Goal: Check status: Check status

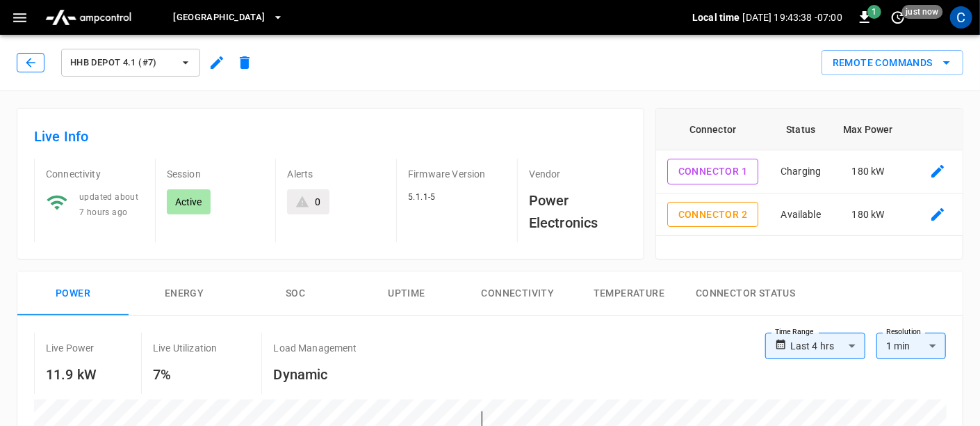
click at [31, 56] on icon "button" at bounding box center [31, 63] width 14 height 14
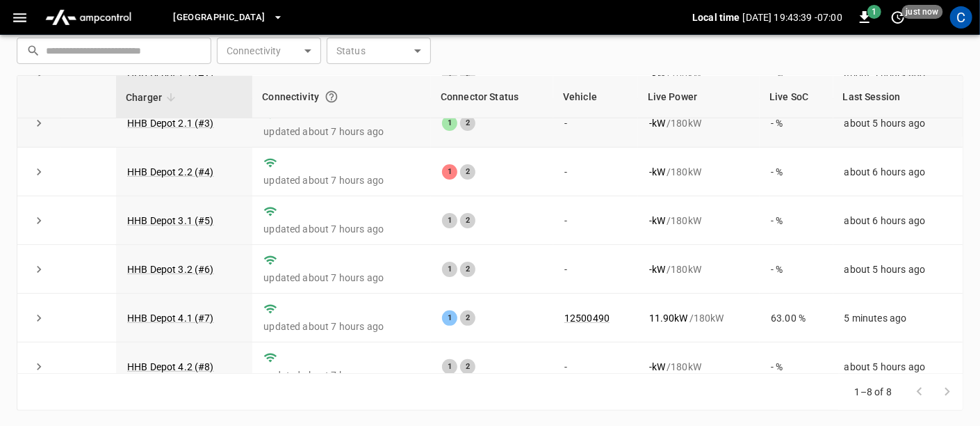
scroll to position [133, 0]
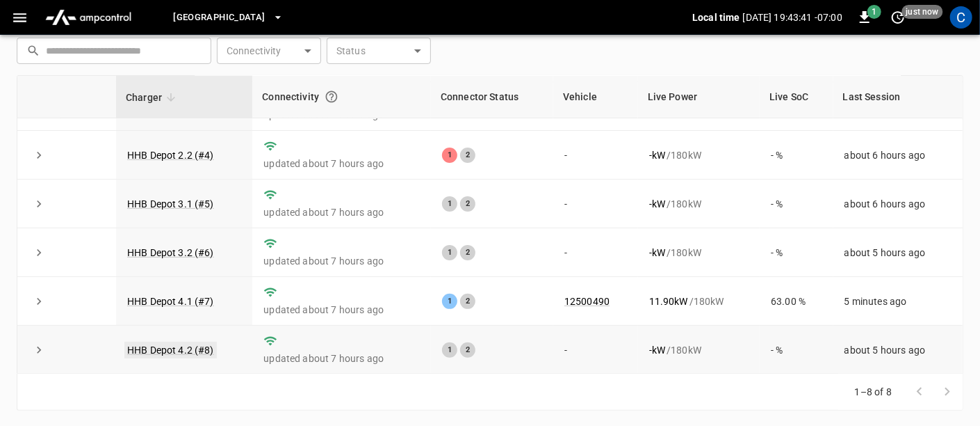
click at [181, 344] on link "HHB Depot 4.2 (#8)" at bounding box center [170, 349] width 92 height 17
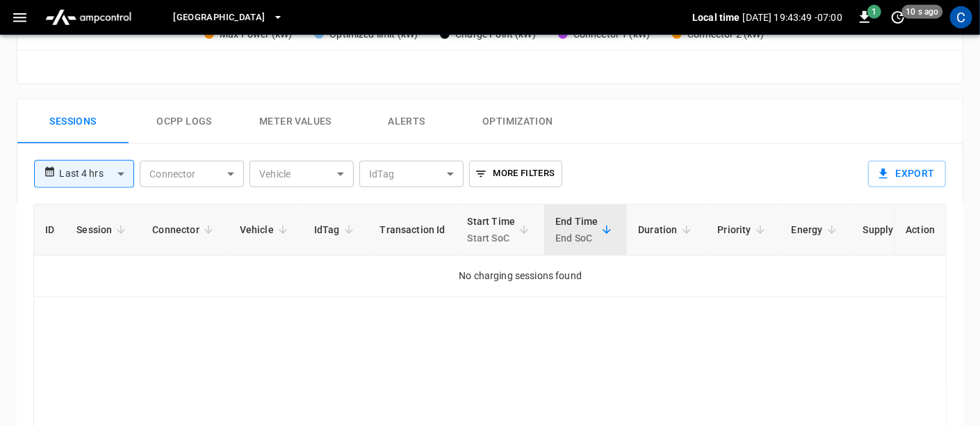
scroll to position [619, 0]
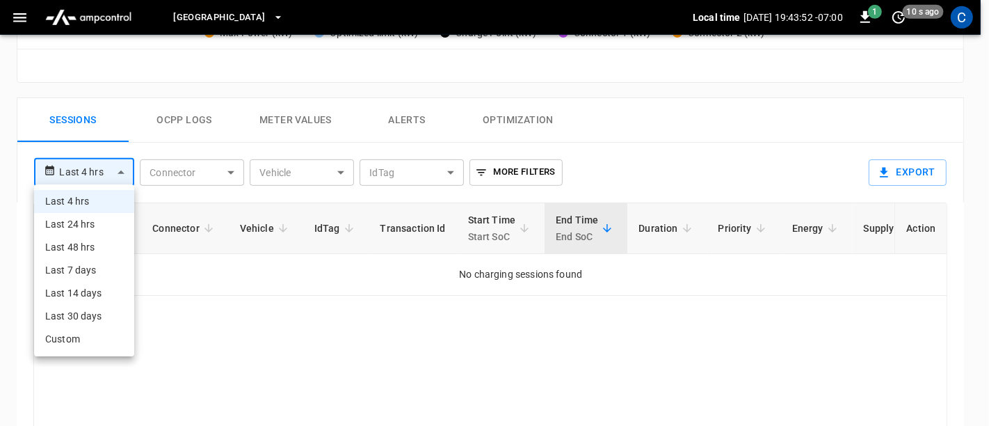
click at [99, 243] on li "Last 48 hrs" at bounding box center [84, 247] width 100 height 23
type input "**********"
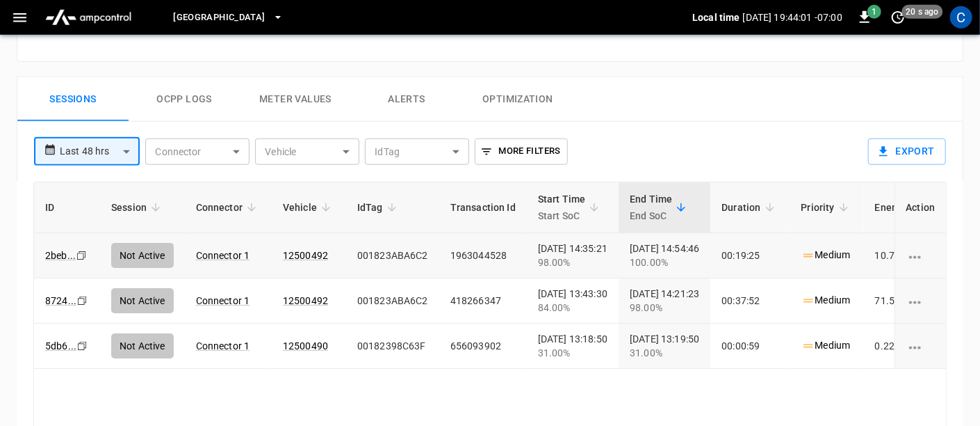
scroll to position [635, 0]
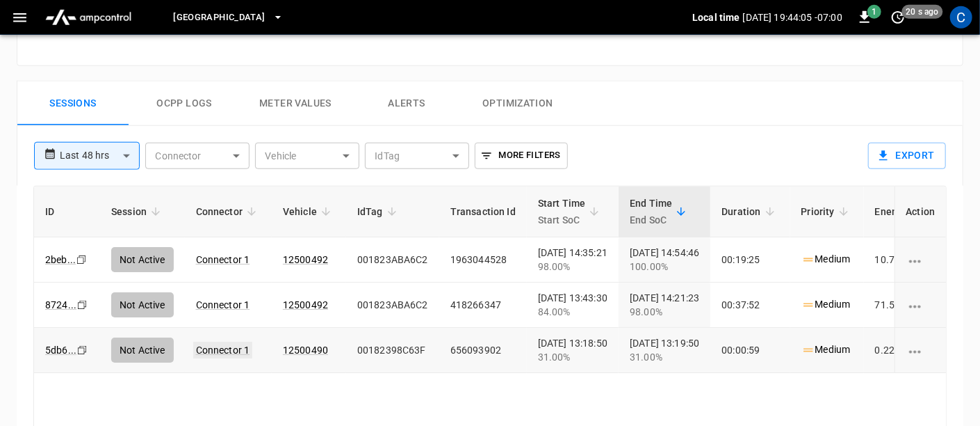
click at [215, 353] on link "Connector 1" at bounding box center [223, 349] width 60 height 17
click at [228, 343] on link "Connector 1" at bounding box center [223, 349] width 60 height 17
click at [680, 380] on div "ID Session Connector Vehicle IdTag Transaction Id Start Time Start SoC End Time…" at bounding box center [490, 335] width 914 height 298
click at [908, 349] on icon "charging session options" at bounding box center [914, 351] width 17 height 17
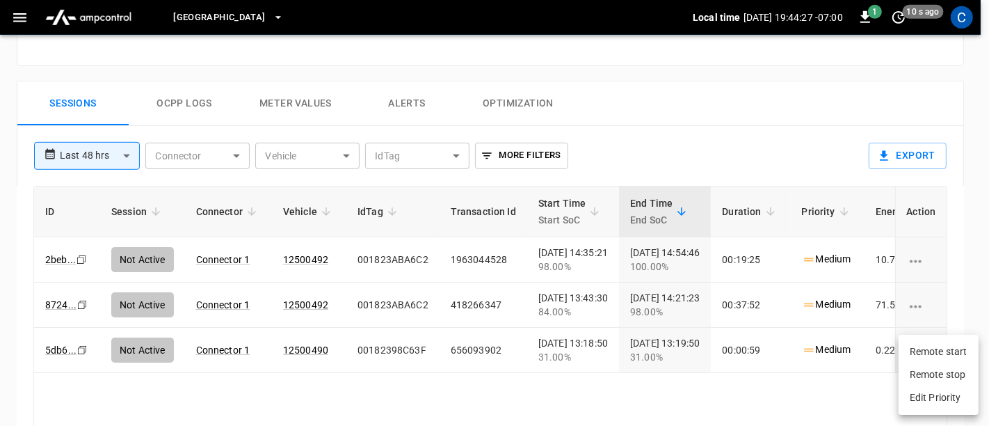
click at [845, 369] on div at bounding box center [494, 213] width 989 height 426
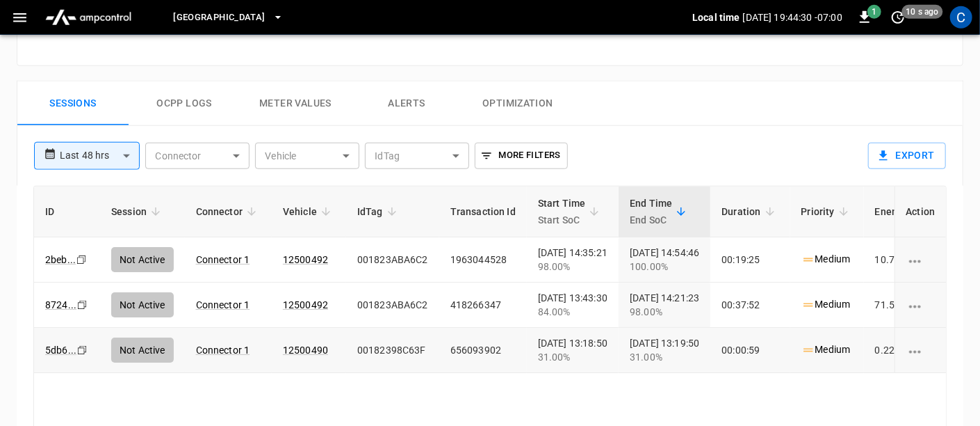
click at [75, 267] on div "Copy" at bounding box center [82, 259] width 14 height 15
click at [63, 346] on link "5db6 ..." at bounding box center [60, 349] width 37 height 17
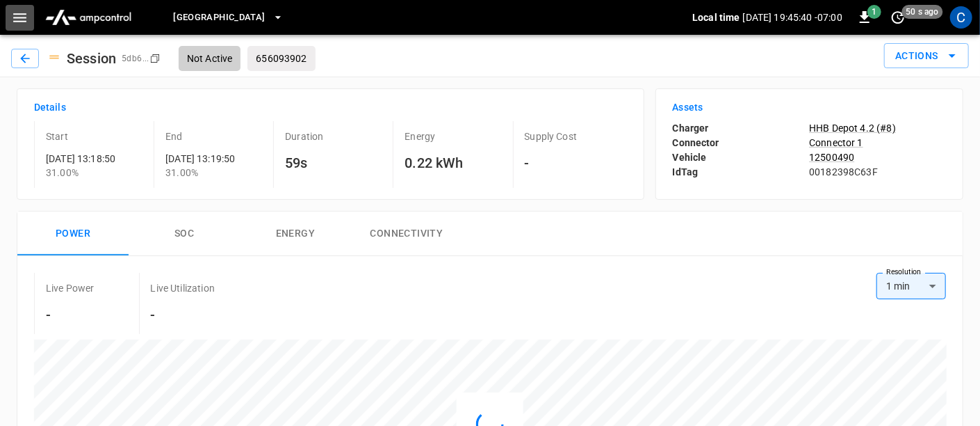
click at [20, 22] on icon "button" at bounding box center [19, 17] width 17 height 17
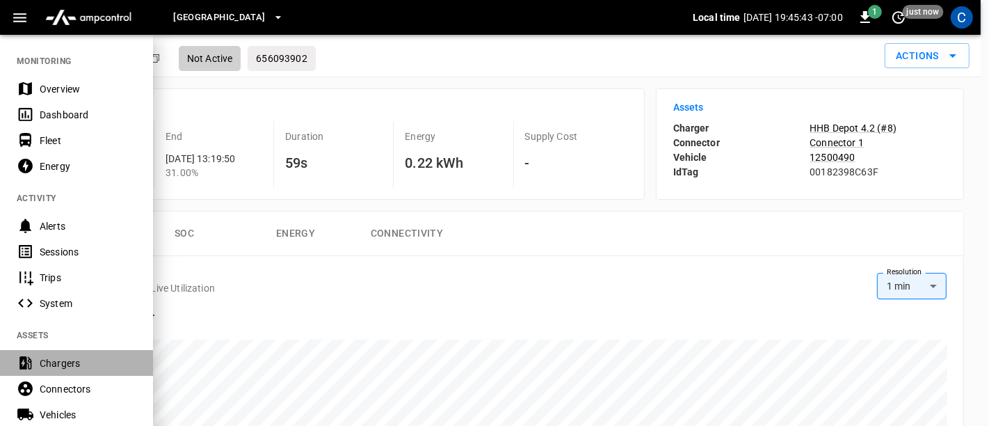
click at [63, 360] on div "Chargers" at bounding box center [88, 363] width 97 height 14
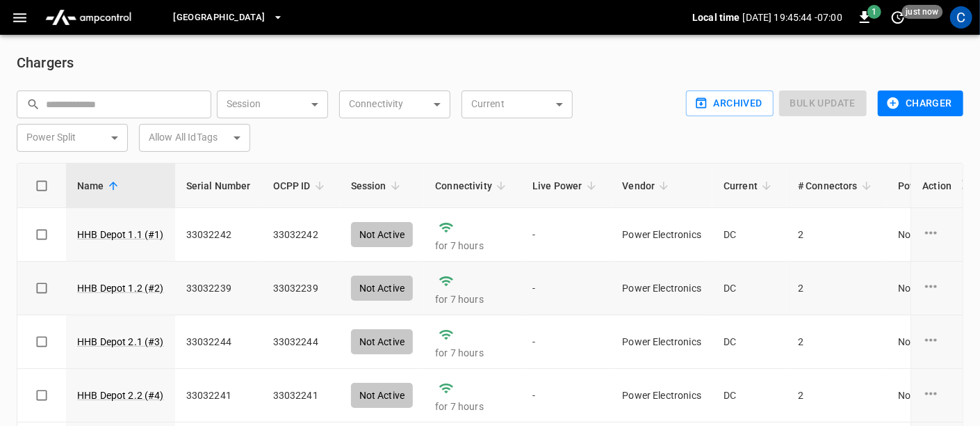
scroll to position [182, 0]
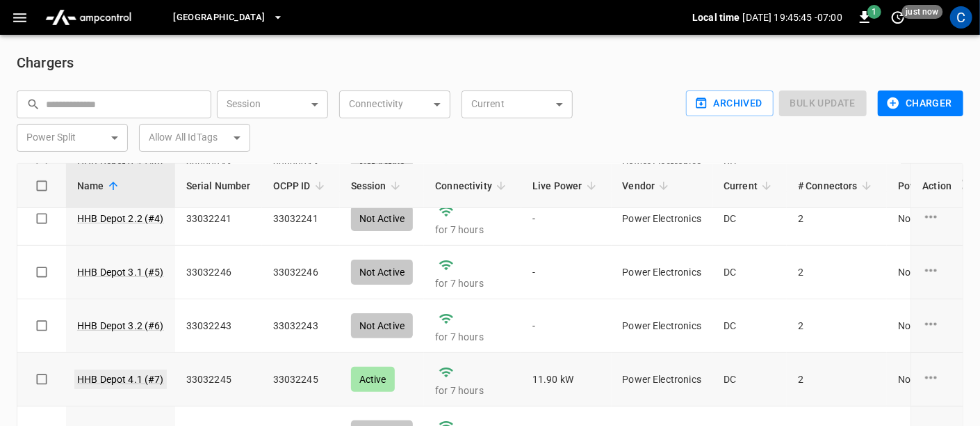
click at [118, 369] on link "HHB Depot 4.1 (#7)" at bounding box center [120, 378] width 92 height 19
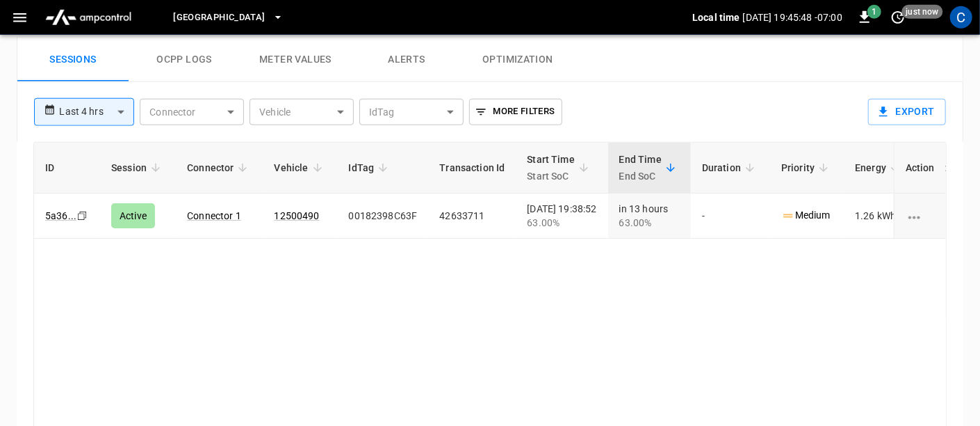
scroll to position [665, 0]
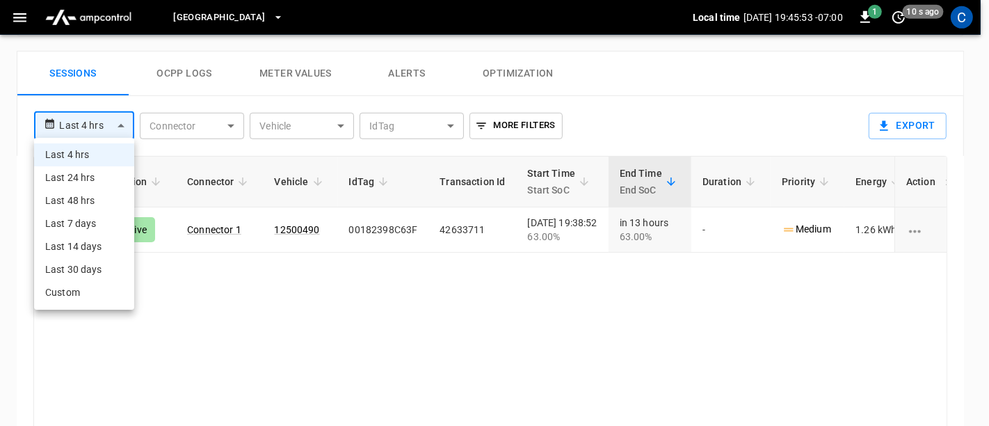
click at [98, 177] on li "Last 24 hrs" at bounding box center [84, 177] width 100 height 23
type input "**********"
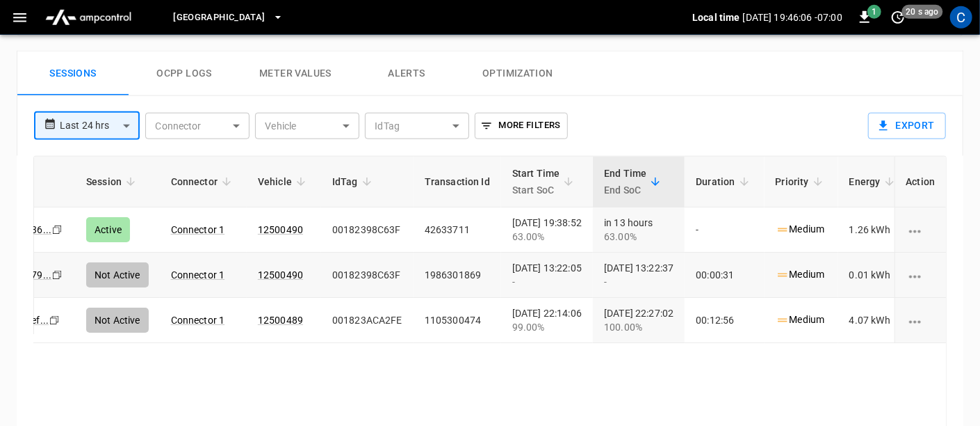
scroll to position [0, 0]
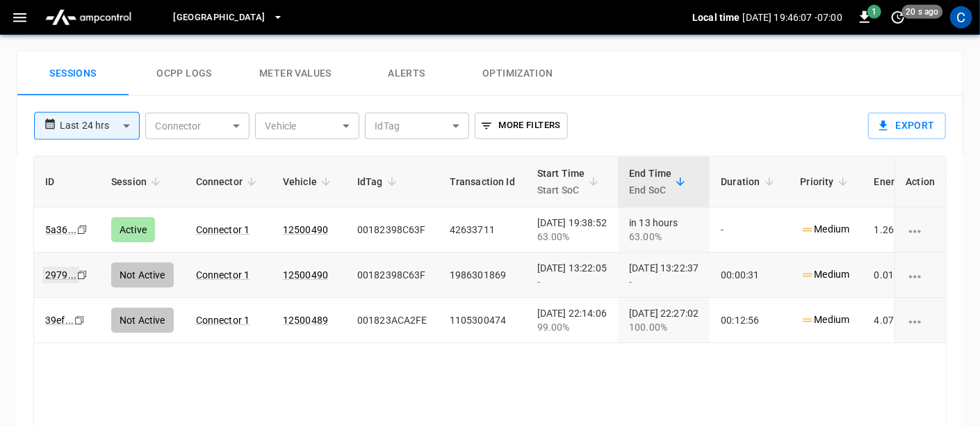
click at [61, 271] on link "2979 ..." at bounding box center [60, 274] width 37 height 17
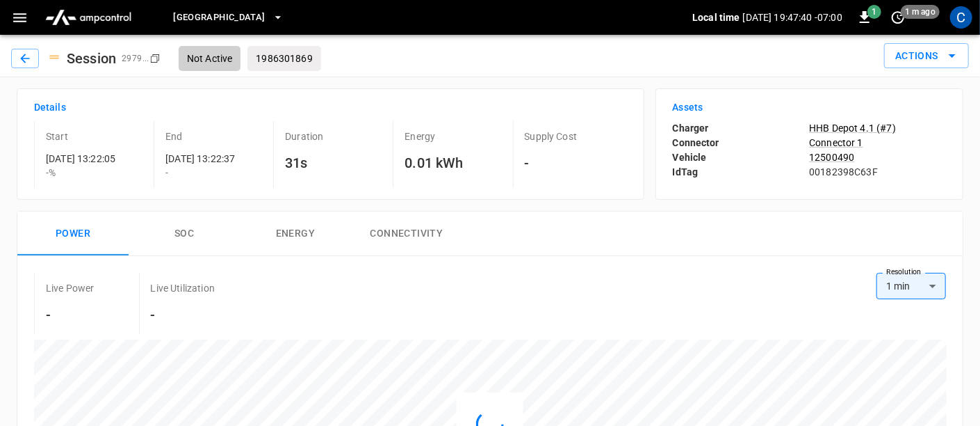
click at [23, 17] on icon "button" at bounding box center [19, 17] width 17 height 17
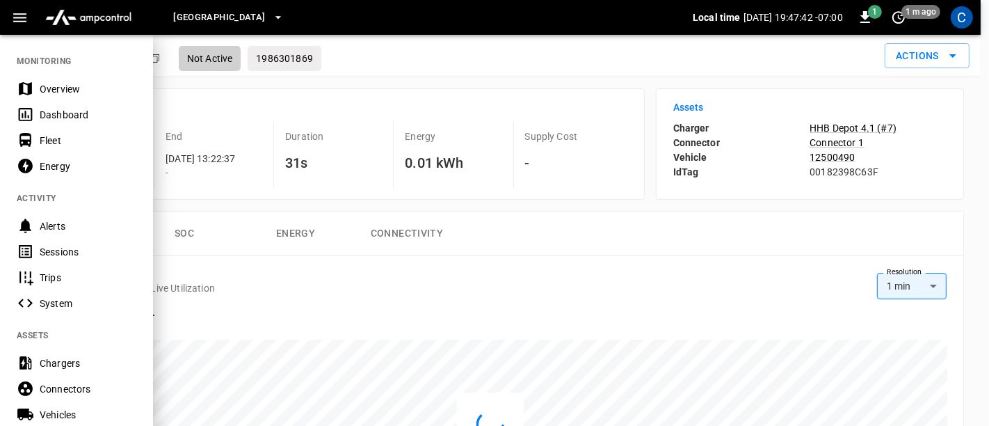
click at [56, 364] on div "Chargers" at bounding box center [88, 363] width 97 height 14
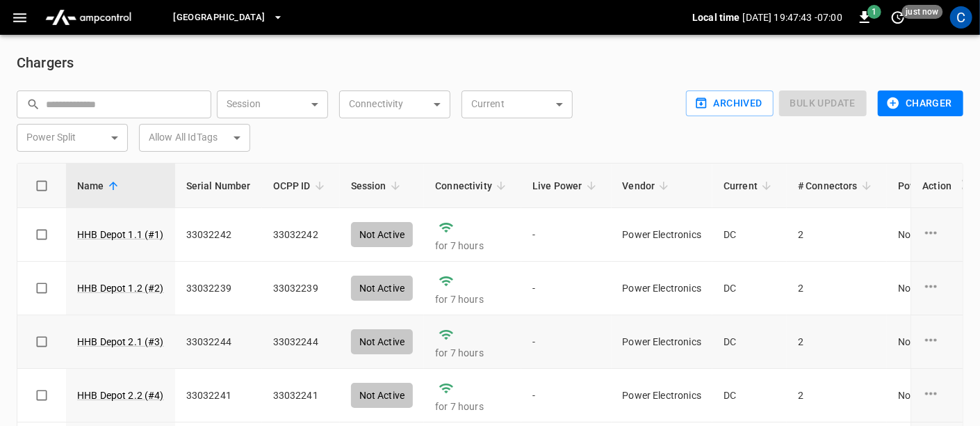
scroll to position [182, 0]
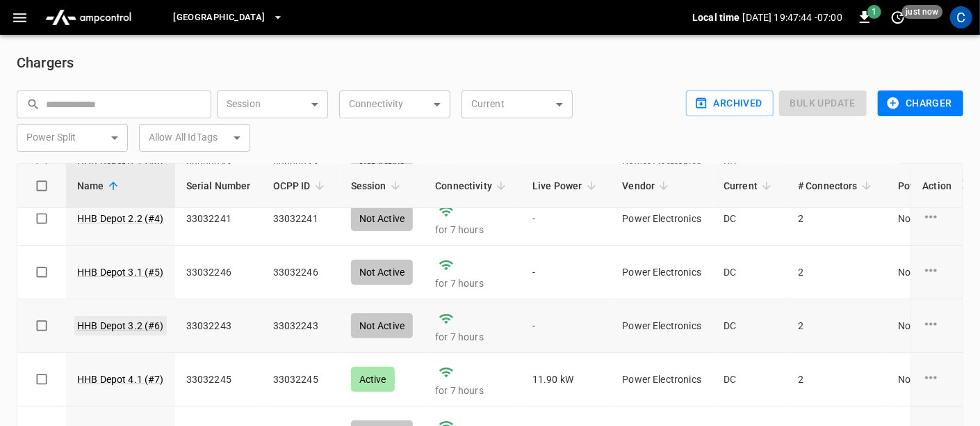
click at [105, 316] on link "HHB Depot 3.2 (#6)" at bounding box center [120, 325] width 92 height 19
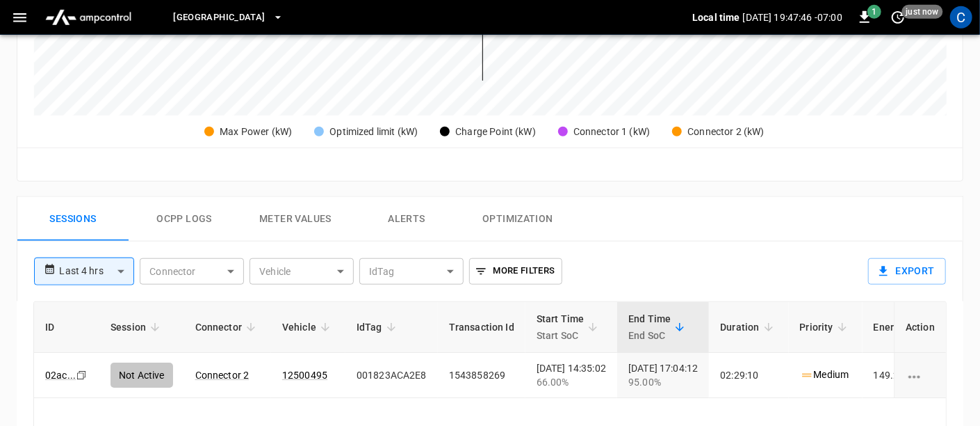
scroll to position [520, 0]
click at [119, 270] on body "**********" at bounding box center [490, 66] width 980 height 1173
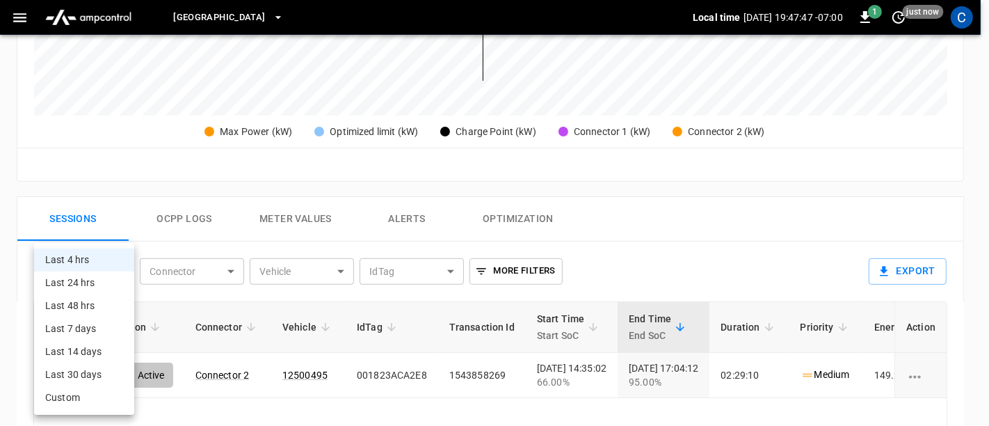
click at [89, 283] on li "Last 24 hrs" at bounding box center [84, 282] width 100 height 23
type input "**********"
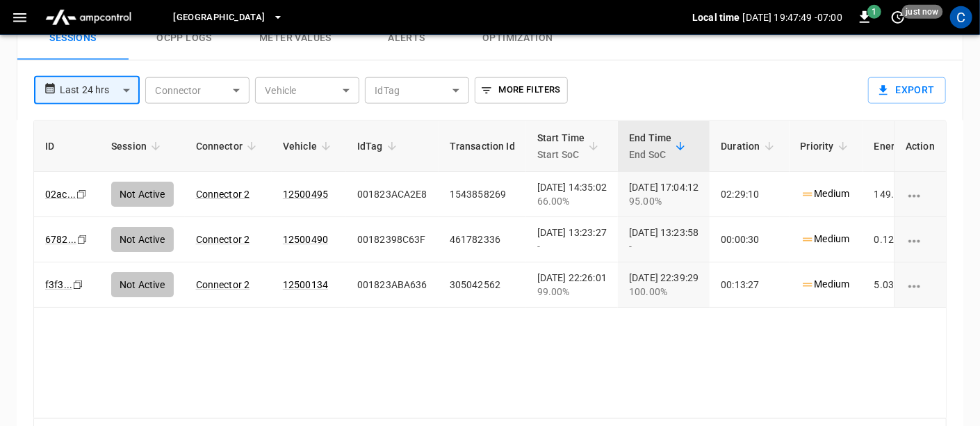
scroll to position [701, 0]
click at [62, 233] on link "6782 ..." at bounding box center [60, 239] width 37 height 17
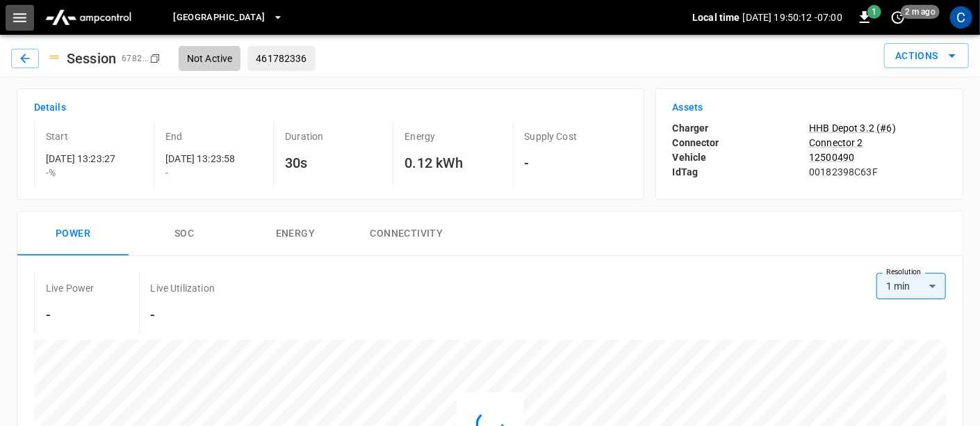
click at [19, 22] on icon "button" at bounding box center [19, 17] width 17 height 17
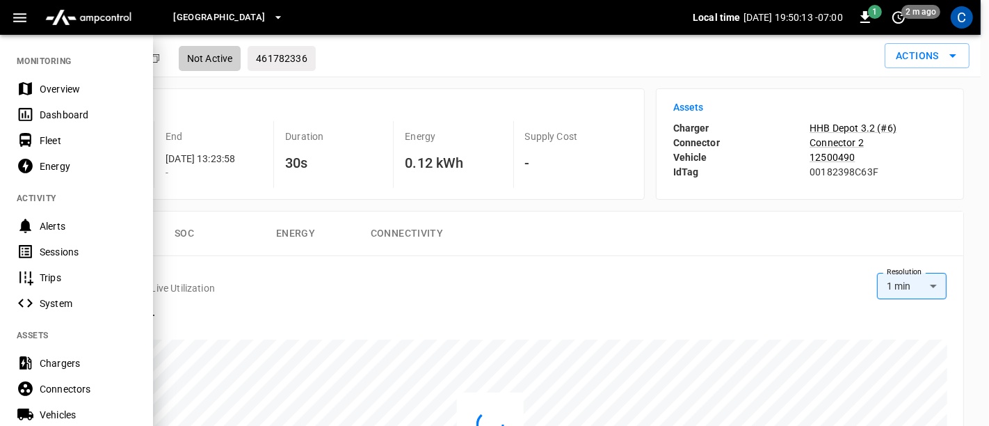
click at [57, 366] on div "Chargers" at bounding box center [88, 363] width 97 height 14
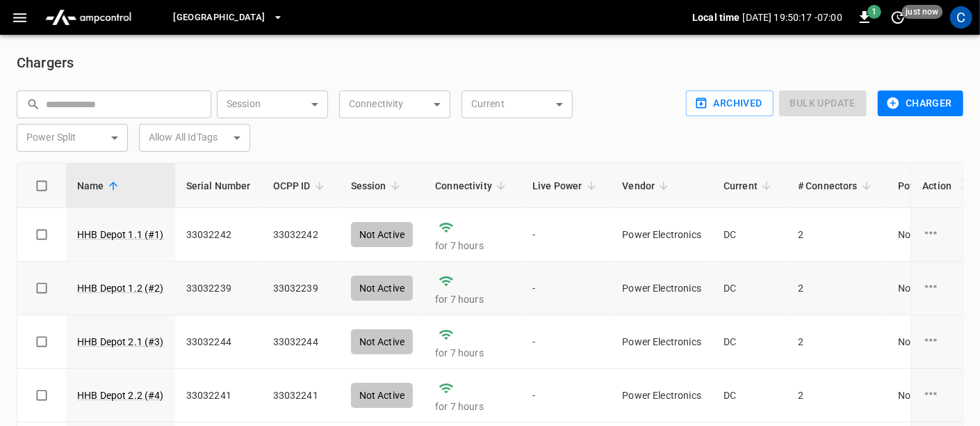
scroll to position [140, 0]
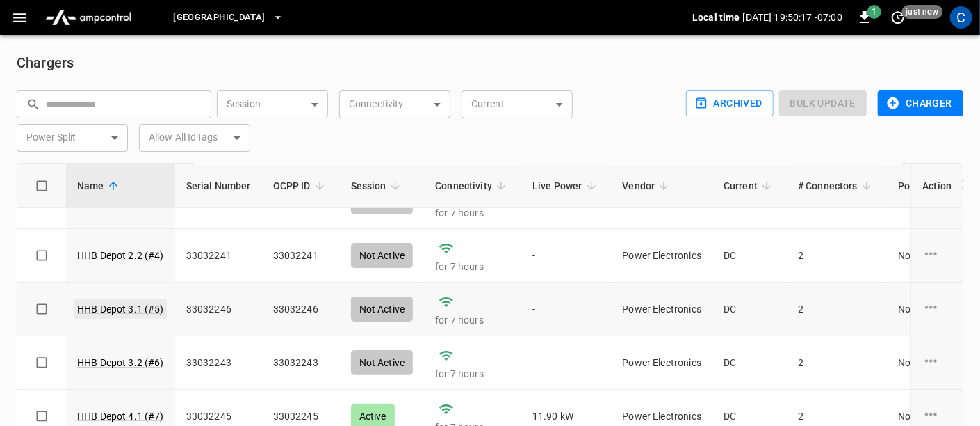
click at [141, 303] on link "HHB Depot 3.1 (#5)" at bounding box center [120, 308] width 92 height 19
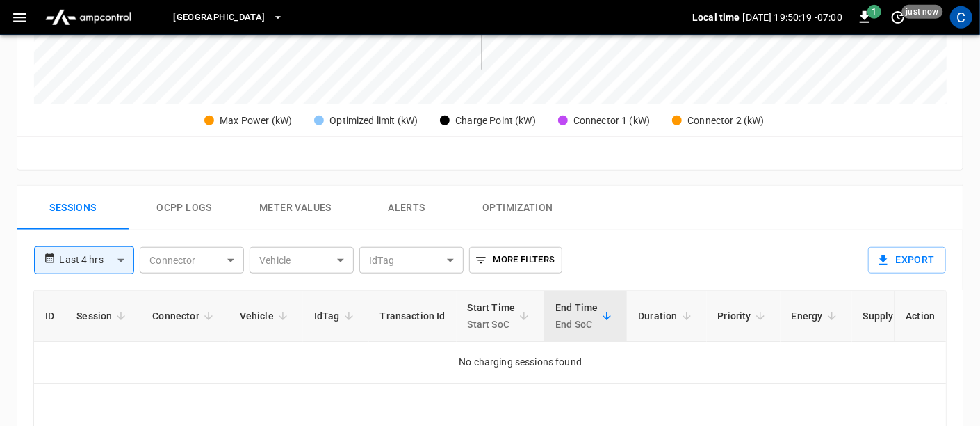
scroll to position [533, 0]
click at [117, 259] on body "**********" at bounding box center [490, 53] width 980 height 1173
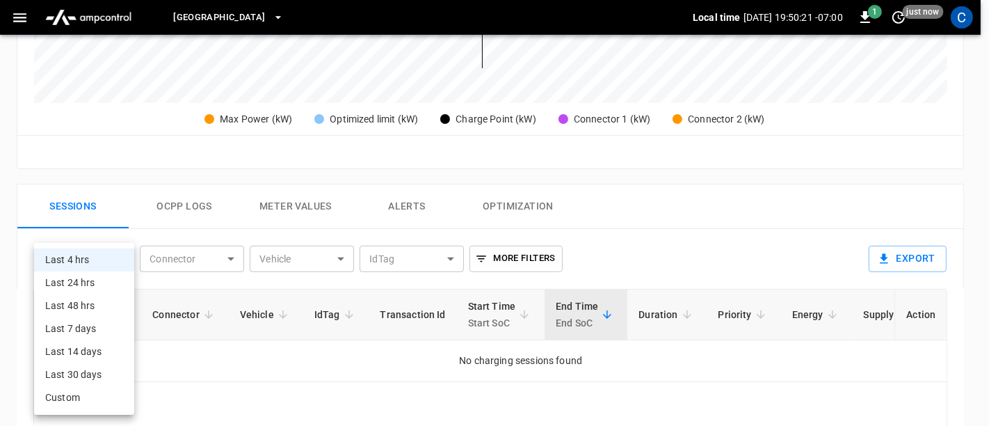
click at [95, 285] on li "Last 24 hrs" at bounding box center [84, 282] width 100 height 23
type input "**********"
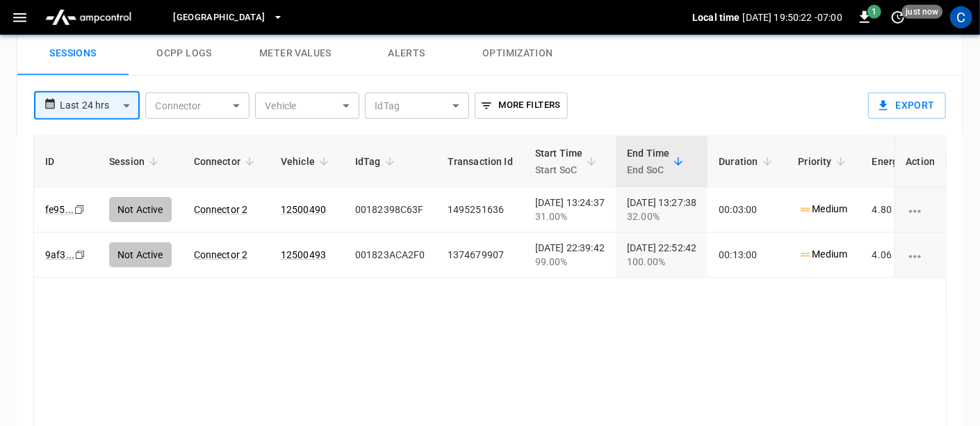
scroll to position [687, 0]
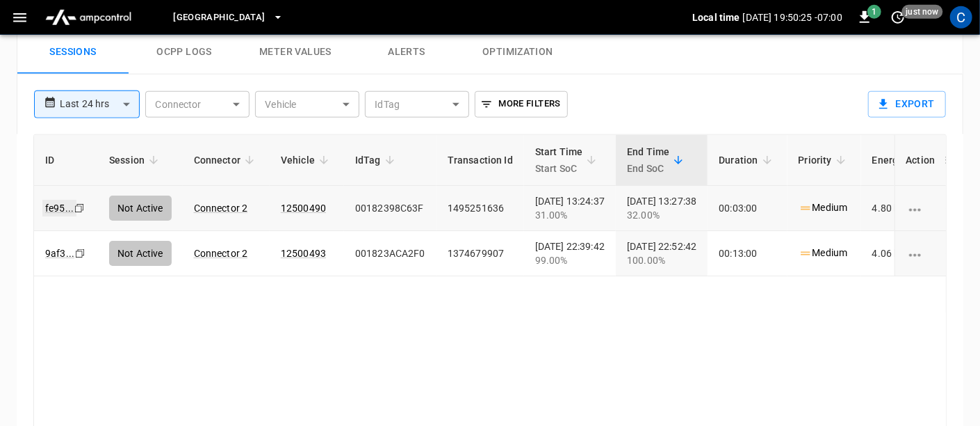
click at [58, 206] on link "fe95 ..." at bounding box center [59, 208] width 34 height 17
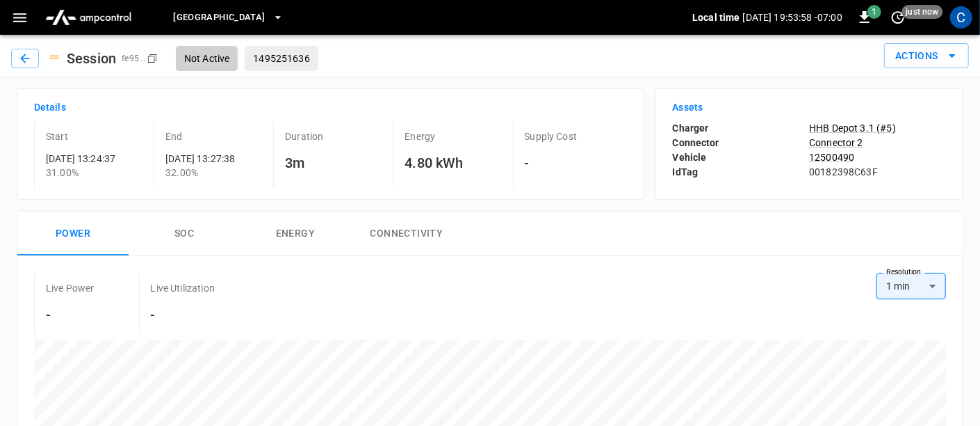
click at [20, 23] on icon "button" at bounding box center [19, 17] width 17 height 17
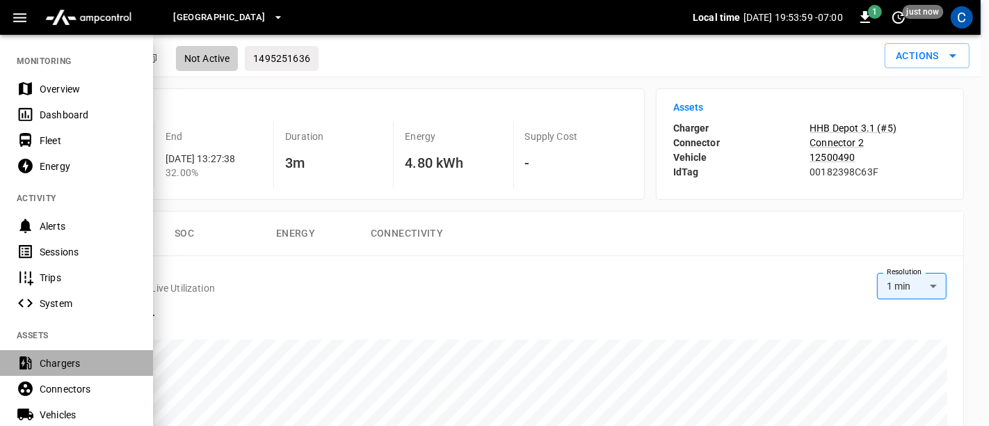
click at [52, 362] on div "Chargers" at bounding box center [88, 363] width 97 height 14
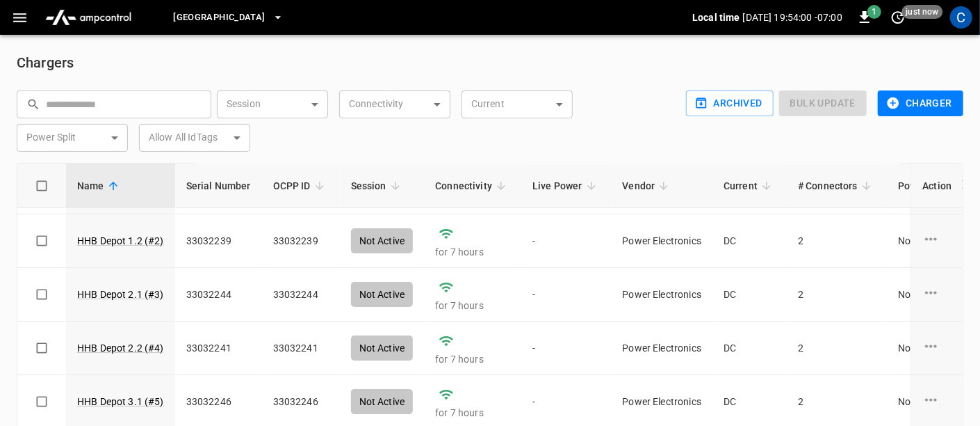
scroll to position [47, 0]
click at [127, 342] on link "HHB Depot 2.2 (#4)" at bounding box center [120, 347] width 92 height 19
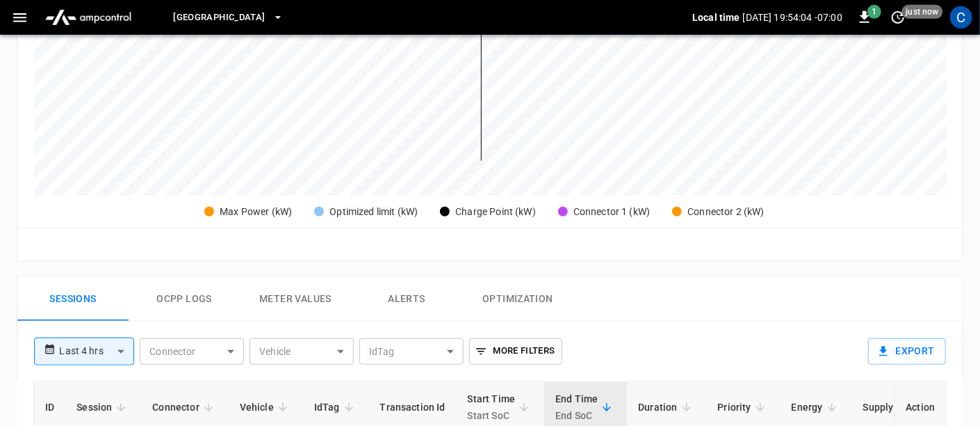
scroll to position [602, 0]
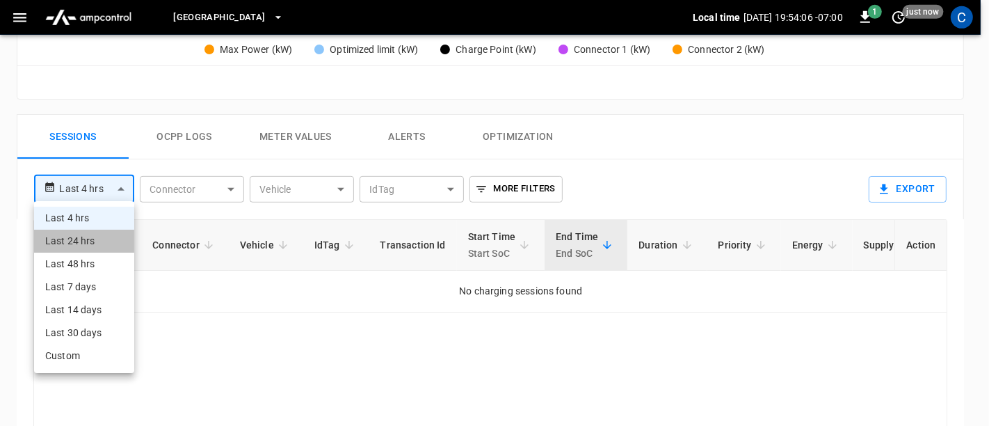
click at [95, 235] on li "Last 24 hrs" at bounding box center [84, 240] width 100 height 23
type input "**********"
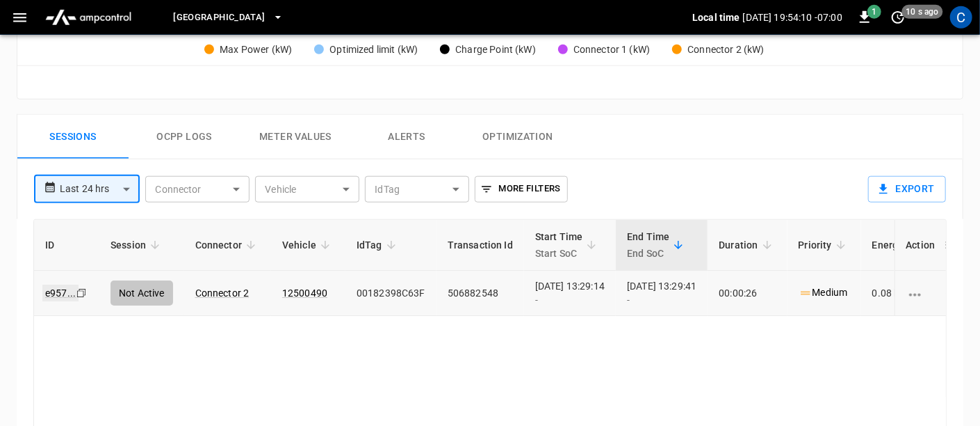
click at [61, 286] on link "e957 ..." at bounding box center [60, 292] width 36 height 17
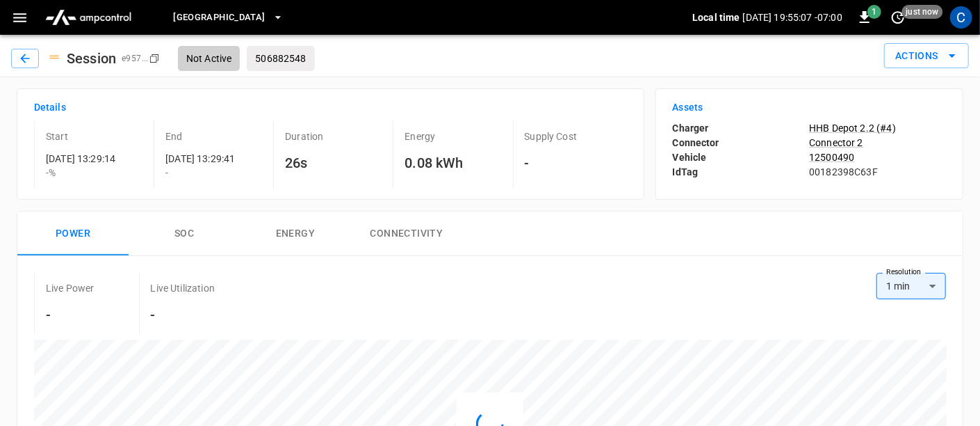
click at [26, 10] on icon "button" at bounding box center [19, 17] width 17 height 17
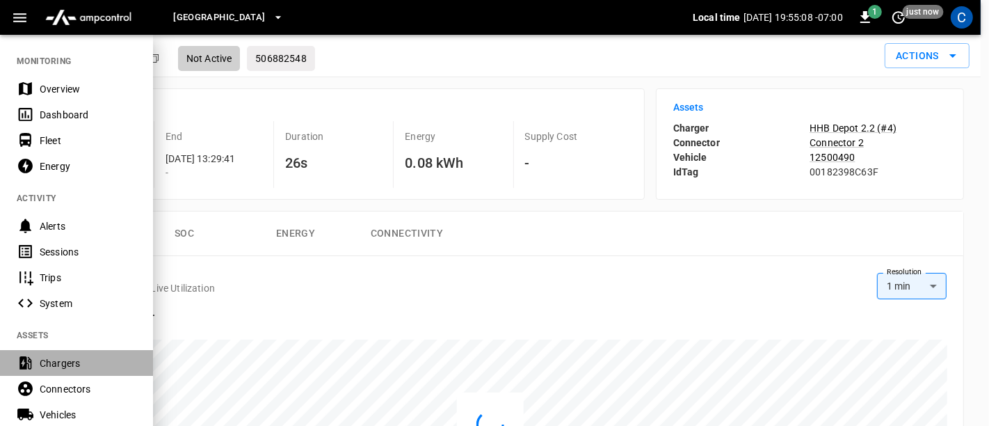
click at [44, 360] on div "Chargers" at bounding box center [88, 363] width 97 height 14
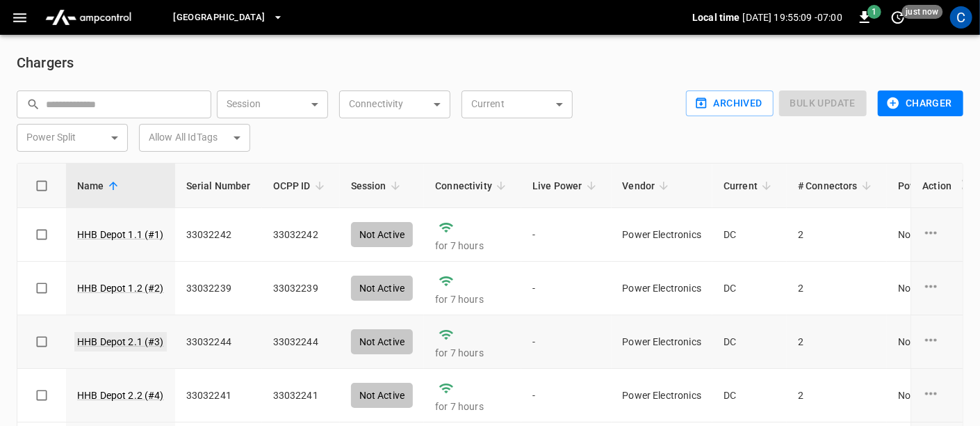
click at [127, 337] on link "HHB Depot 2.1 (#3)" at bounding box center [120, 341] width 92 height 19
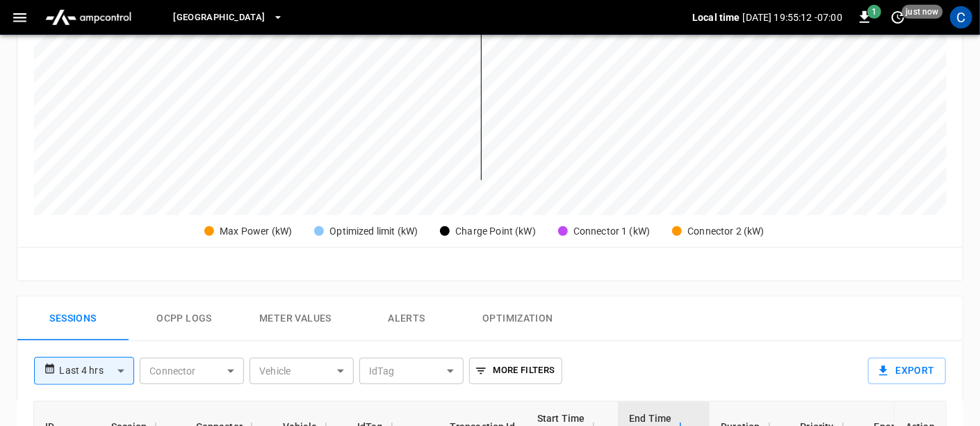
scroll to position [421, 0]
click at [124, 364] on body "**********" at bounding box center [490, 165] width 980 height 1173
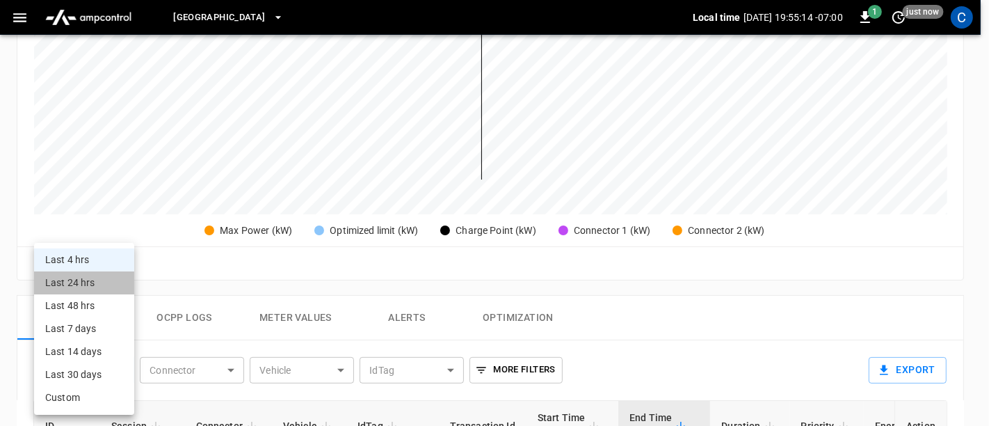
click at [87, 283] on li "Last 24 hrs" at bounding box center [84, 282] width 100 height 23
type input "**********"
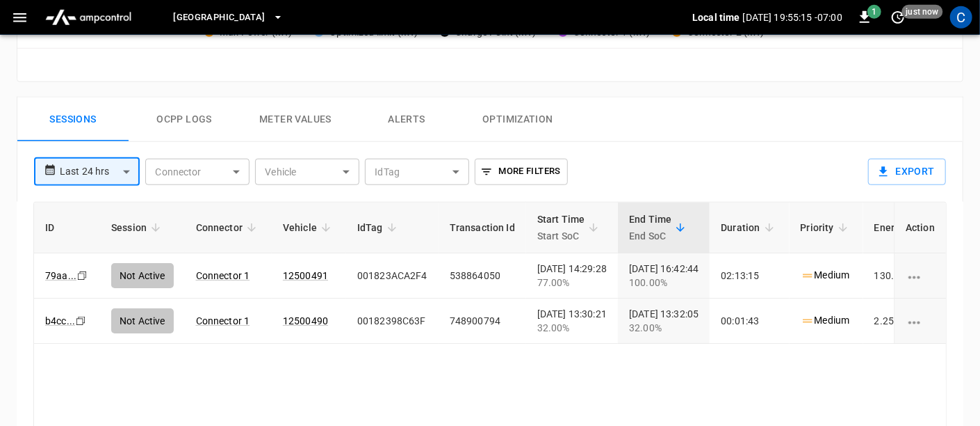
scroll to position [622, 0]
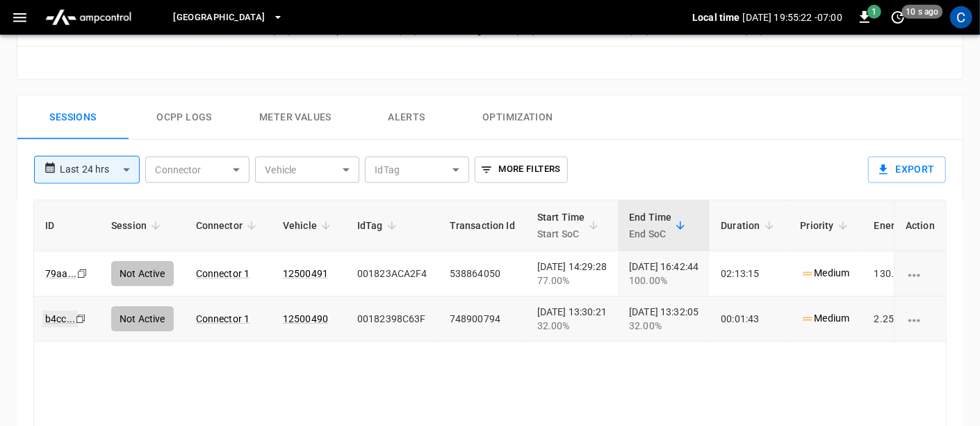
click at [65, 316] on link "b4cc ..." at bounding box center [59, 318] width 35 height 17
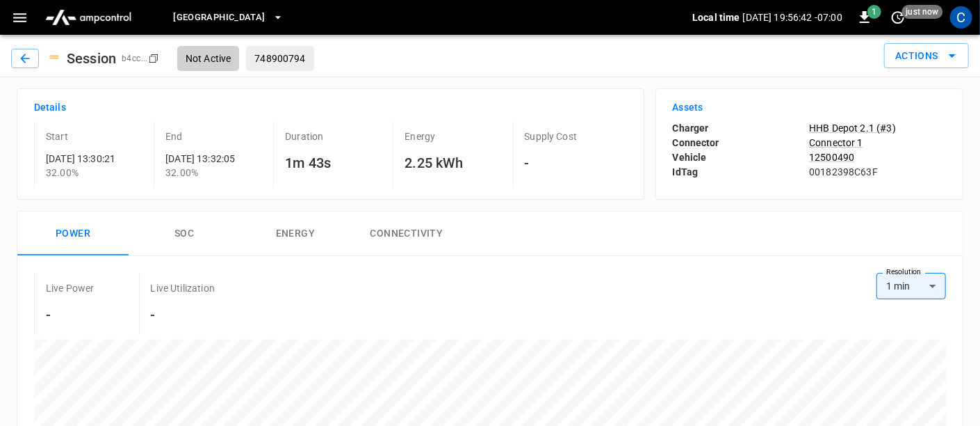
click at [20, 16] on icon "button" at bounding box center [19, 17] width 17 height 17
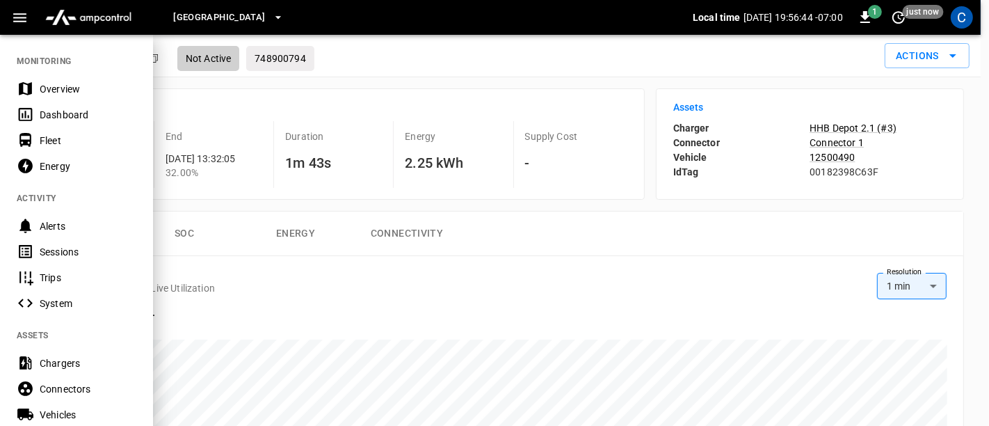
click at [57, 357] on div "Chargers" at bounding box center [88, 363] width 97 height 14
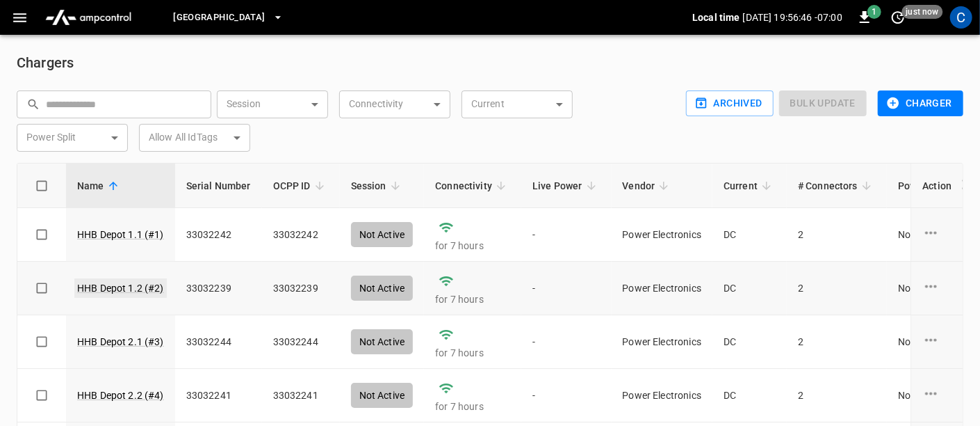
click at [142, 291] on link "HHB Depot 1.2 (#2)" at bounding box center [120, 287] width 92 height 19
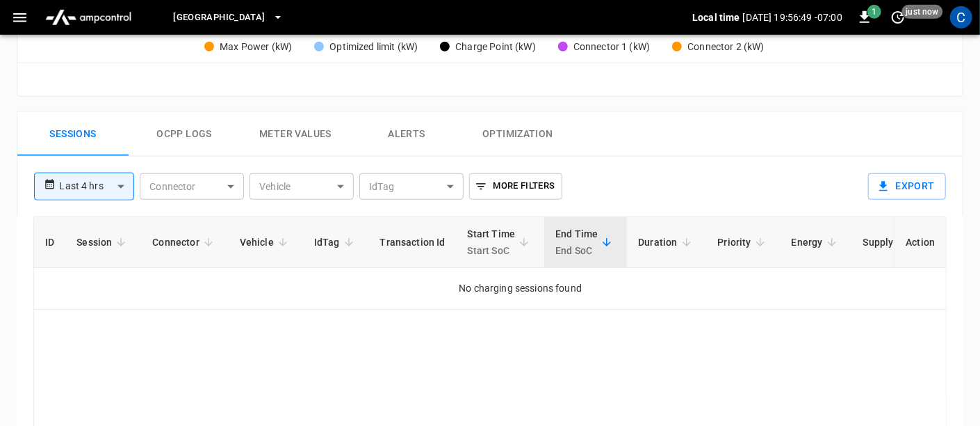
scroll to position [606, 0]
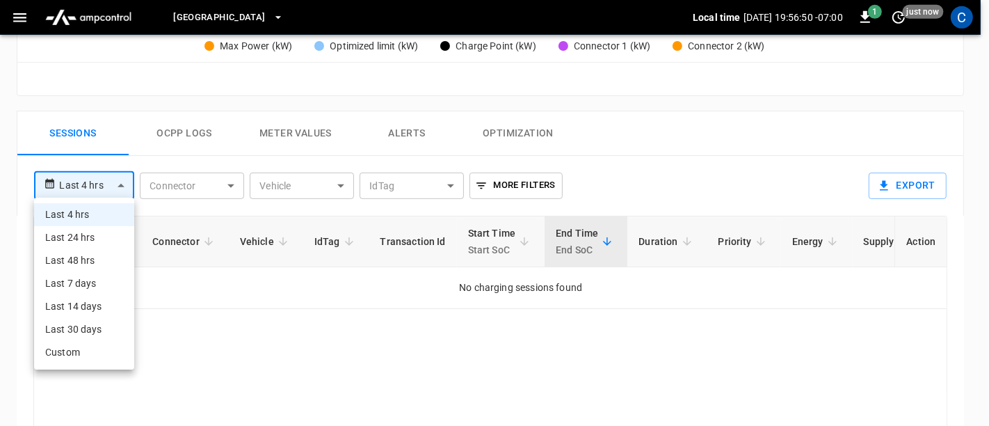
click at [98, 232] on li "Last 24 hrs" at bounding box center [84, 237] width 100 height 23
type input "**********"
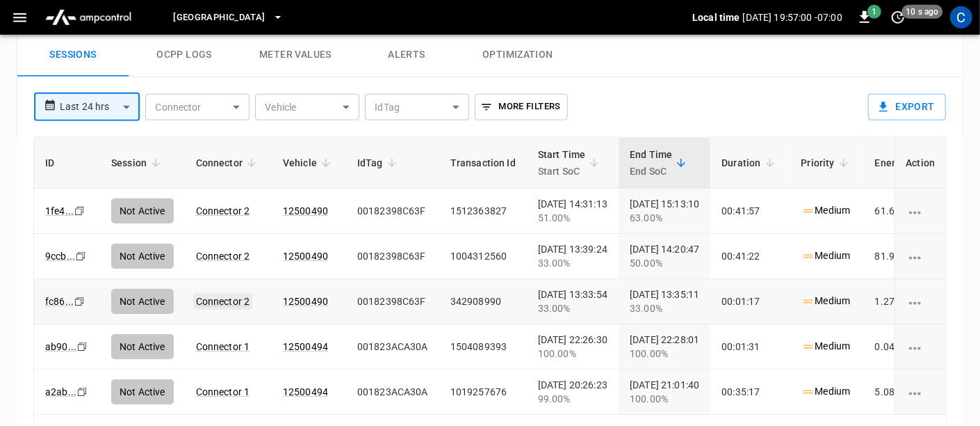
scroll to position [678, 0]
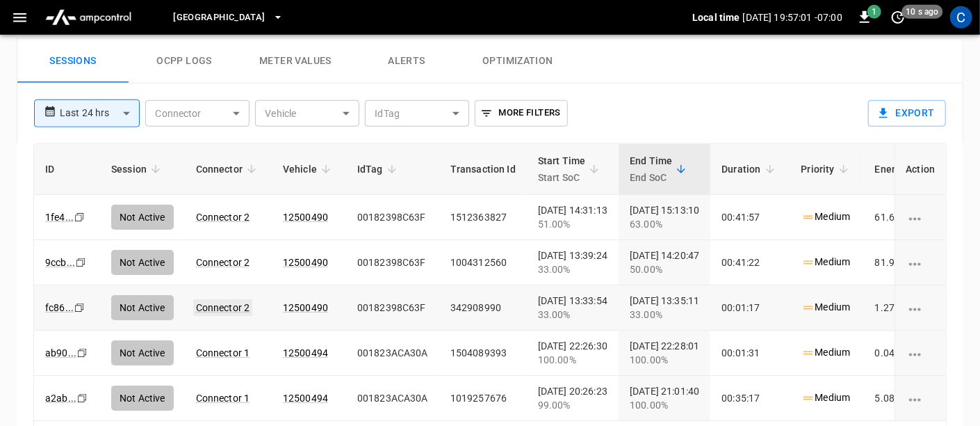
click at [216, 300] on link "Connector 2" at bounding box center [223, 307] width 60 height 17
click at [224, 307] on link "Connector 2" at bounding box center [223, 307] width 60 height 17
click at [57, 303] on link "fc86 ..." at bounding box center [59, 307] width 34 height 17
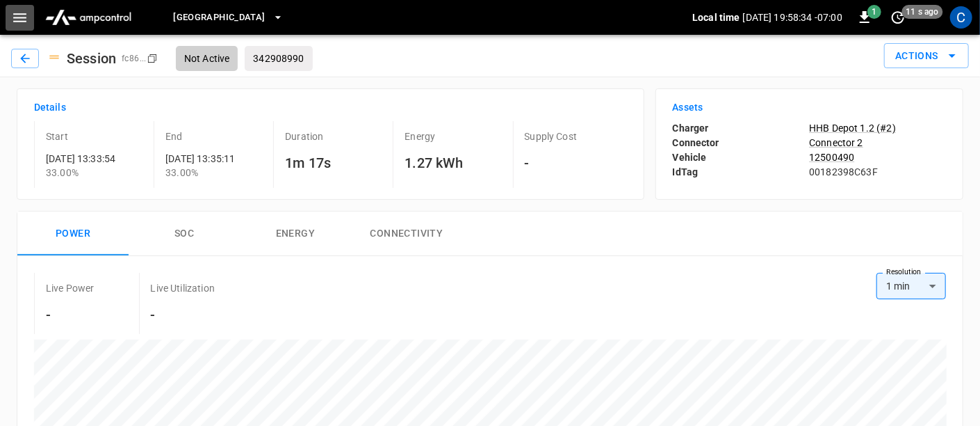
click at [20, 17] on icon "button" at bounding box center [19, 17] width 13 height 9
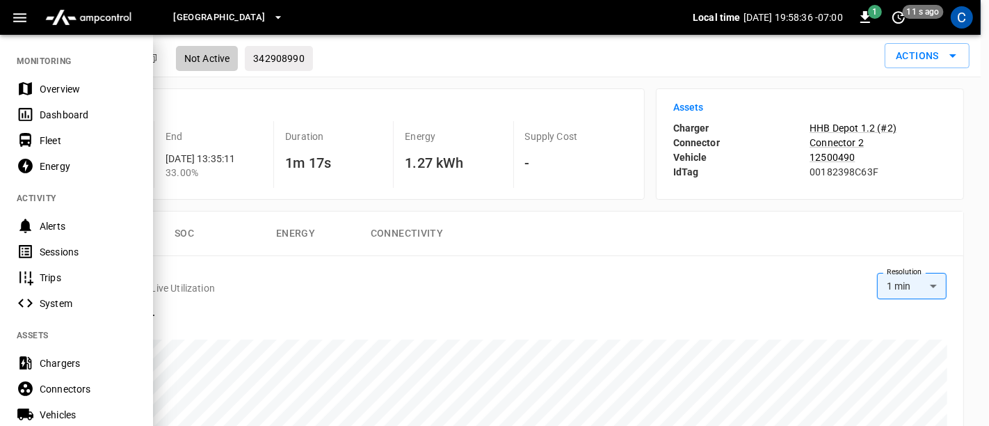
click at [57, 366] on div "Chargers" at bounding box center [88, 363] width 97 height 14
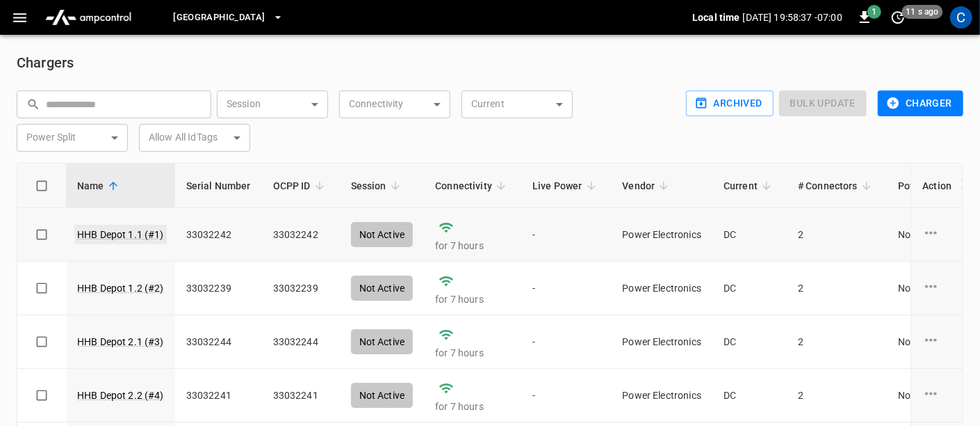
click at [113, 233] on link "HHB Depot 1.1 (#1)" at bounding box center [120, 234] width 92 height 19
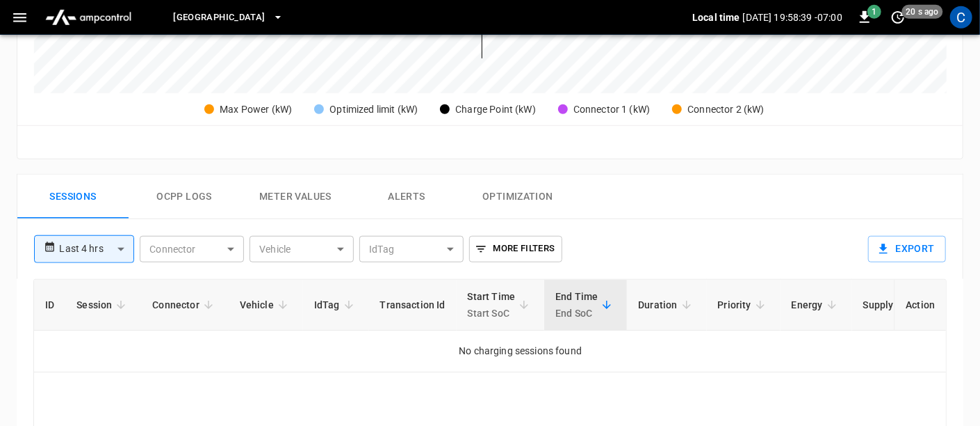
scroll to position [546, 0]
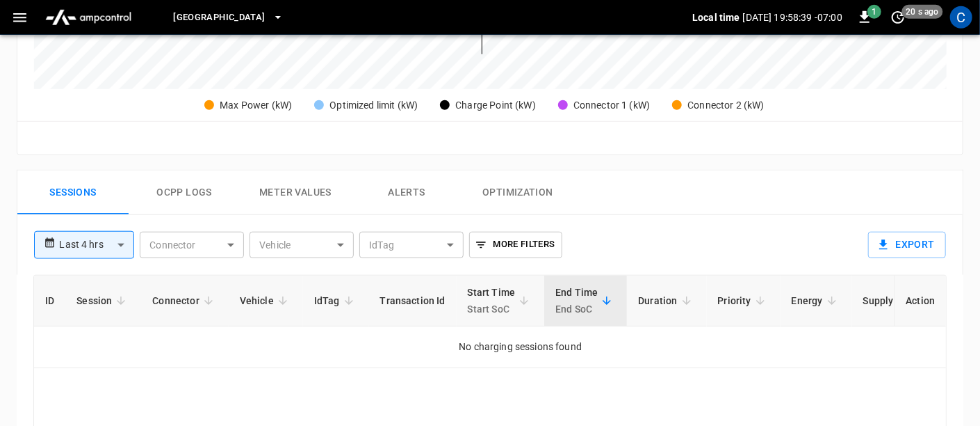
click at [125, 236] on body "**********" at bounding box center [490, 40] width 980 height 1173
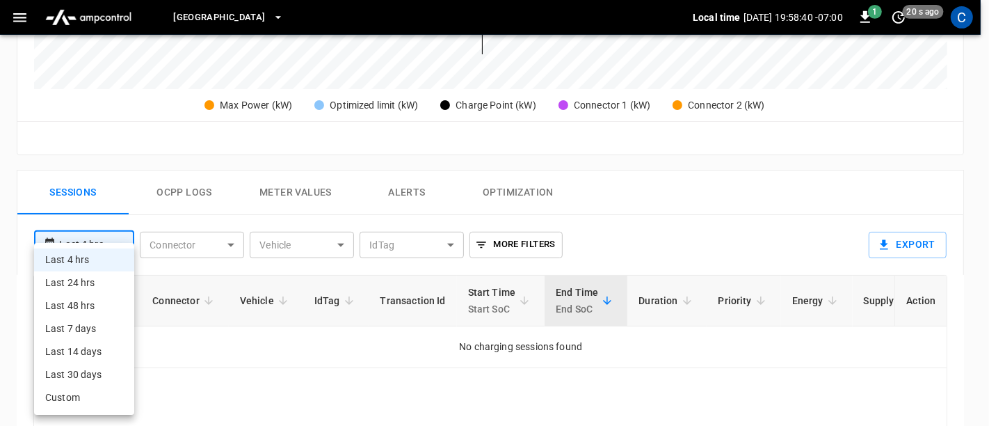
click at [92, 282] on li "Last 24 hrs" at bounding box center [84, 282] width 100 height 23
type input "**********"
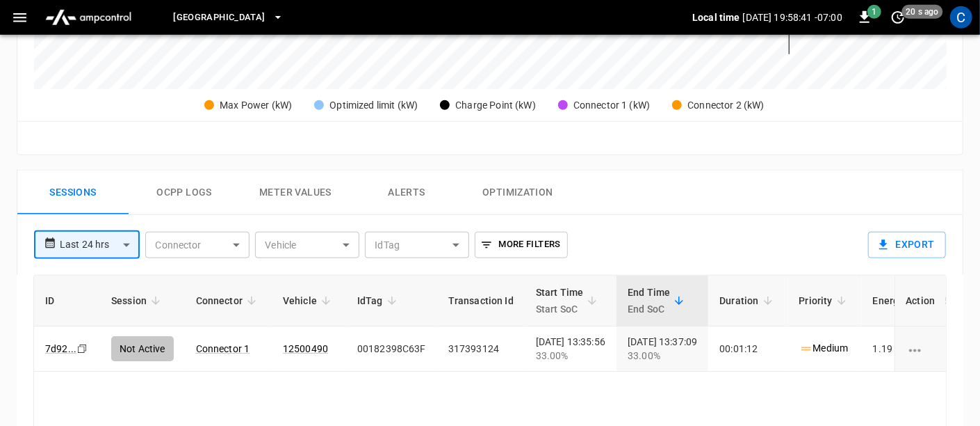
scroll to position [647, 0]
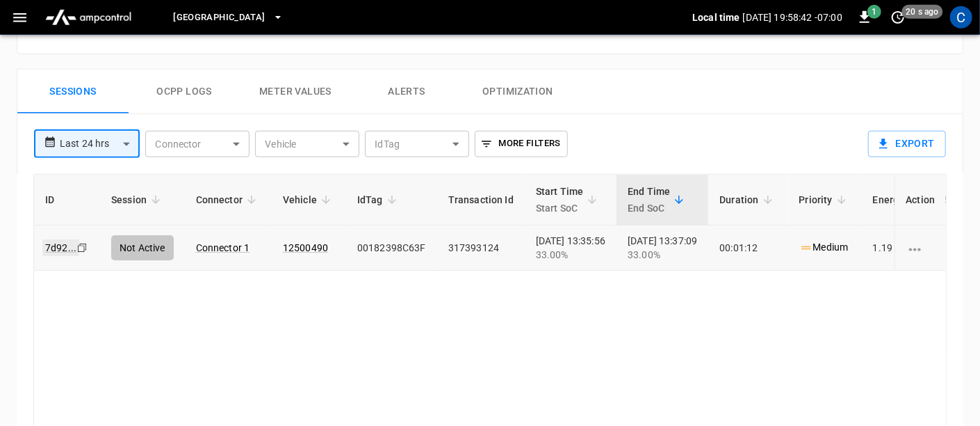
click at [62, 240] on link "7d92 ..." at bounding box center [60, 247] width 37 height 17
